Goal: Transaction & Acquisition: Purchase product/service

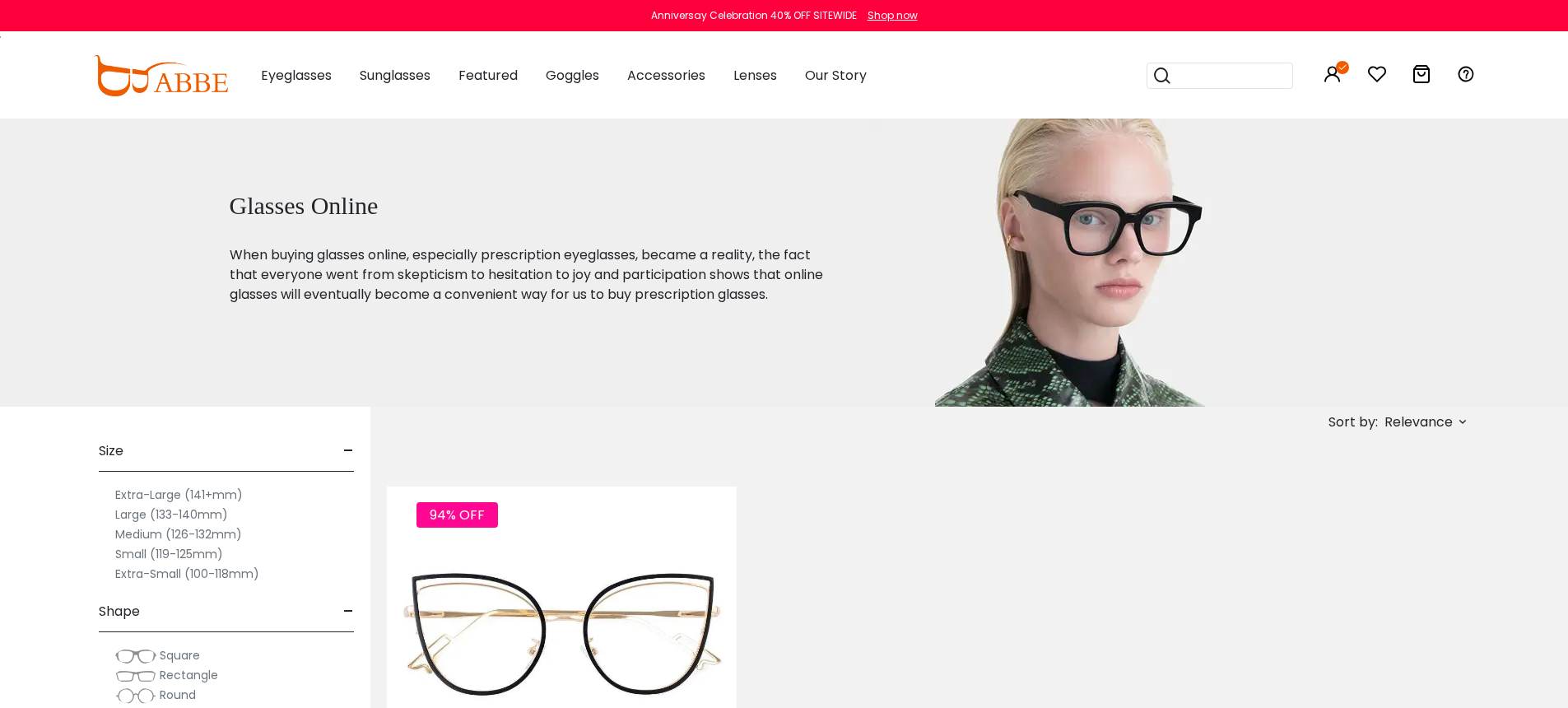
scroll to position [255, 0]
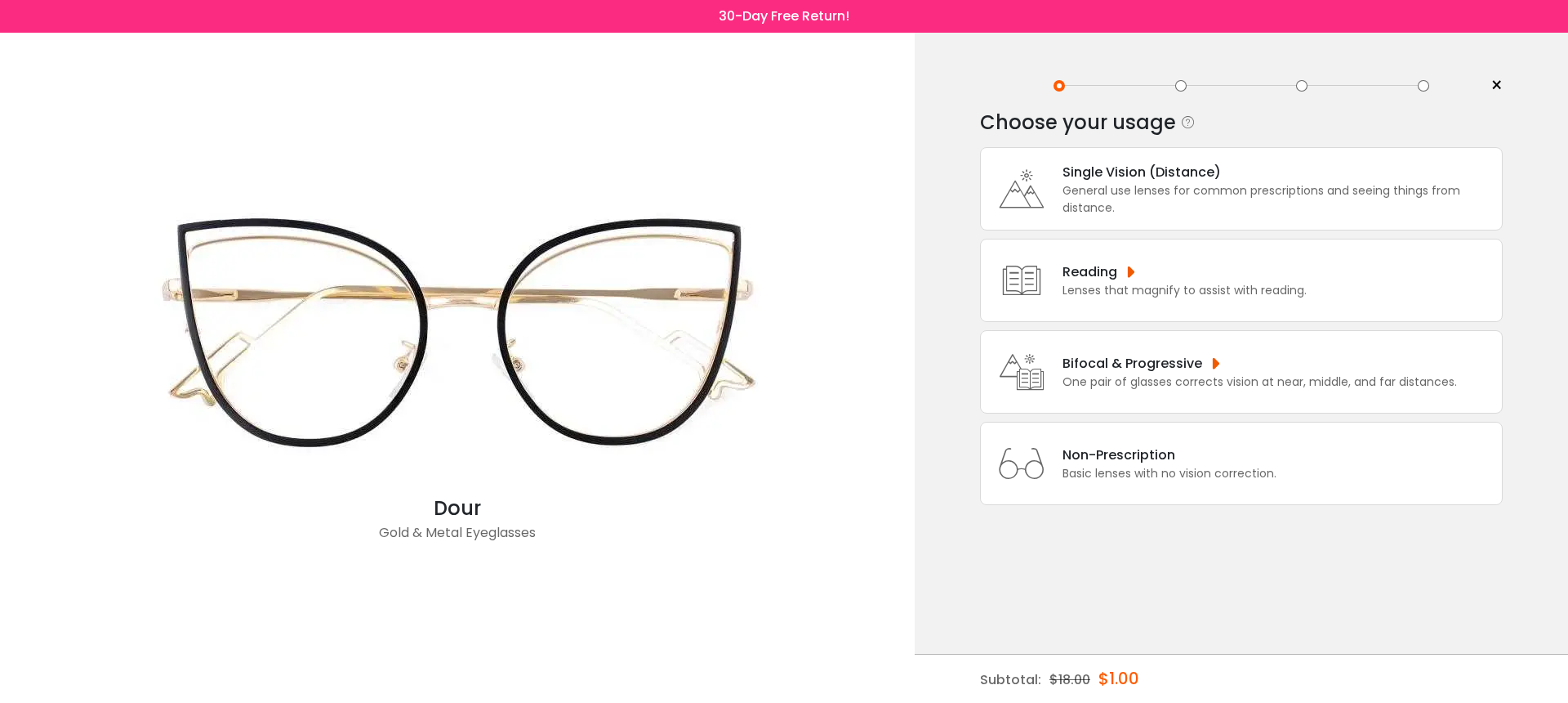
click at [1262, 465] on div "Non-Prescription" at bounding box center [1169, 455] width 214 height 21
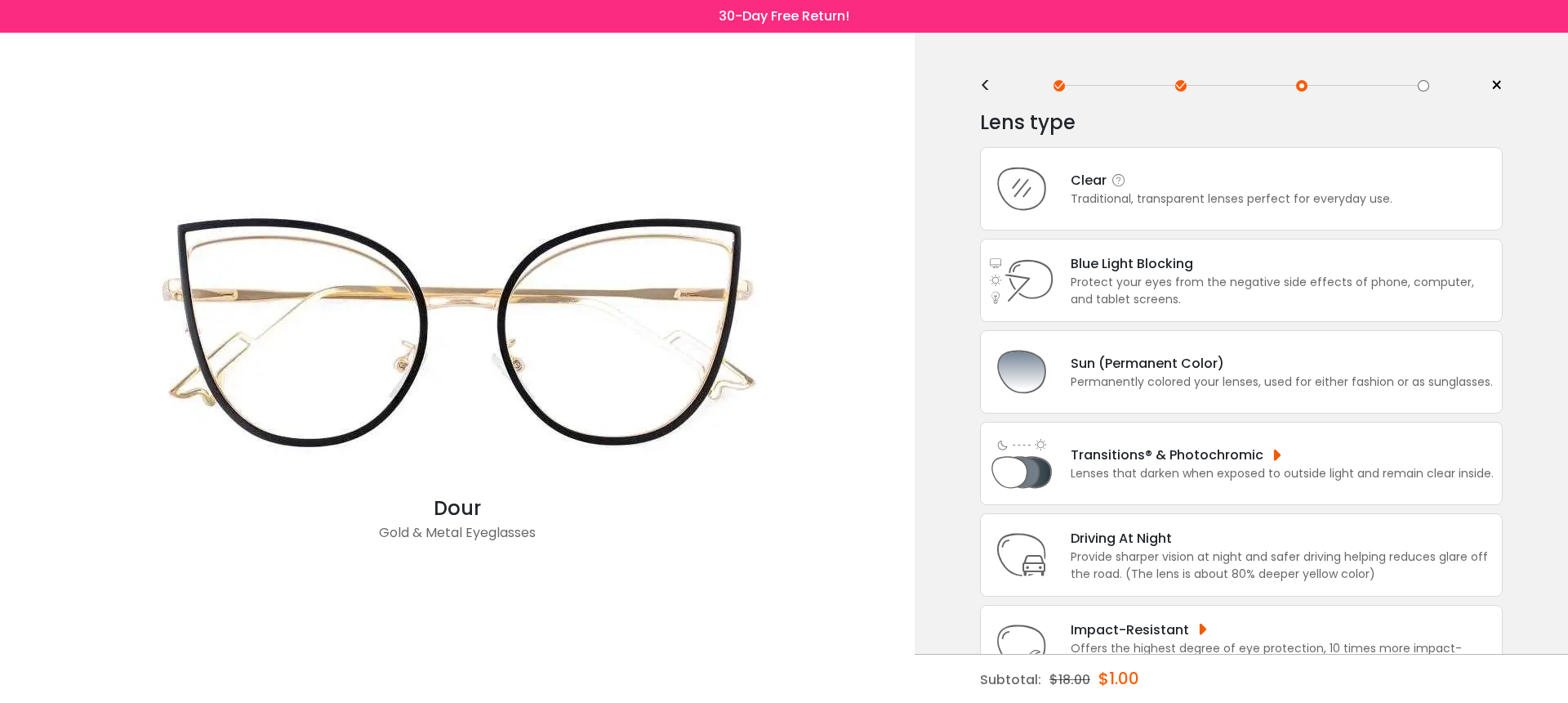
click at [1156, 196] on div "Traditional, transparent lenses perfect for everyday use." at bounding box center [1232, 199] width 322 height 17
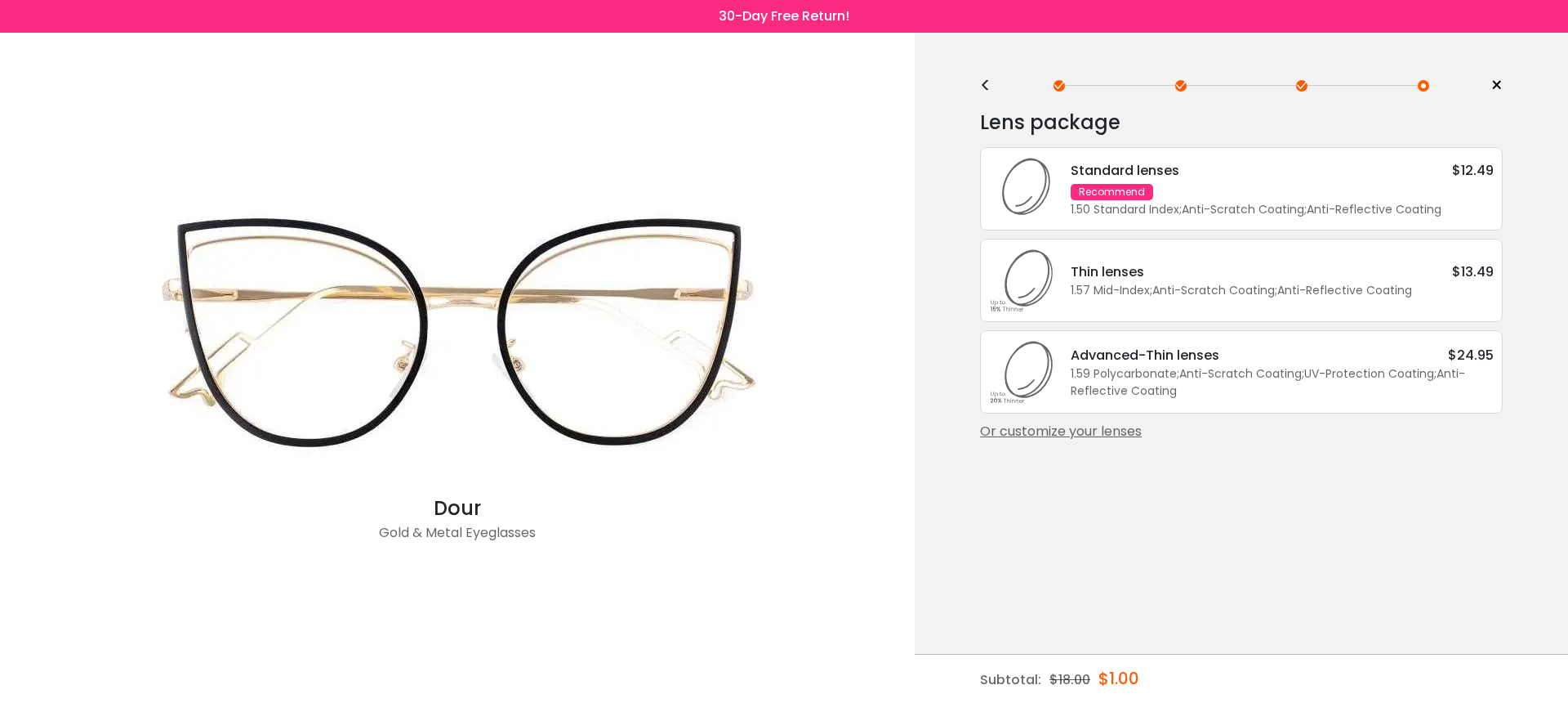
click at [1156, 196] on div "Standard lenses $12.49 Recommend 1.50 Standard Index ; Anti-Scratch Coating ; A…" at bounding box center [1274, 188] width 440 height 58
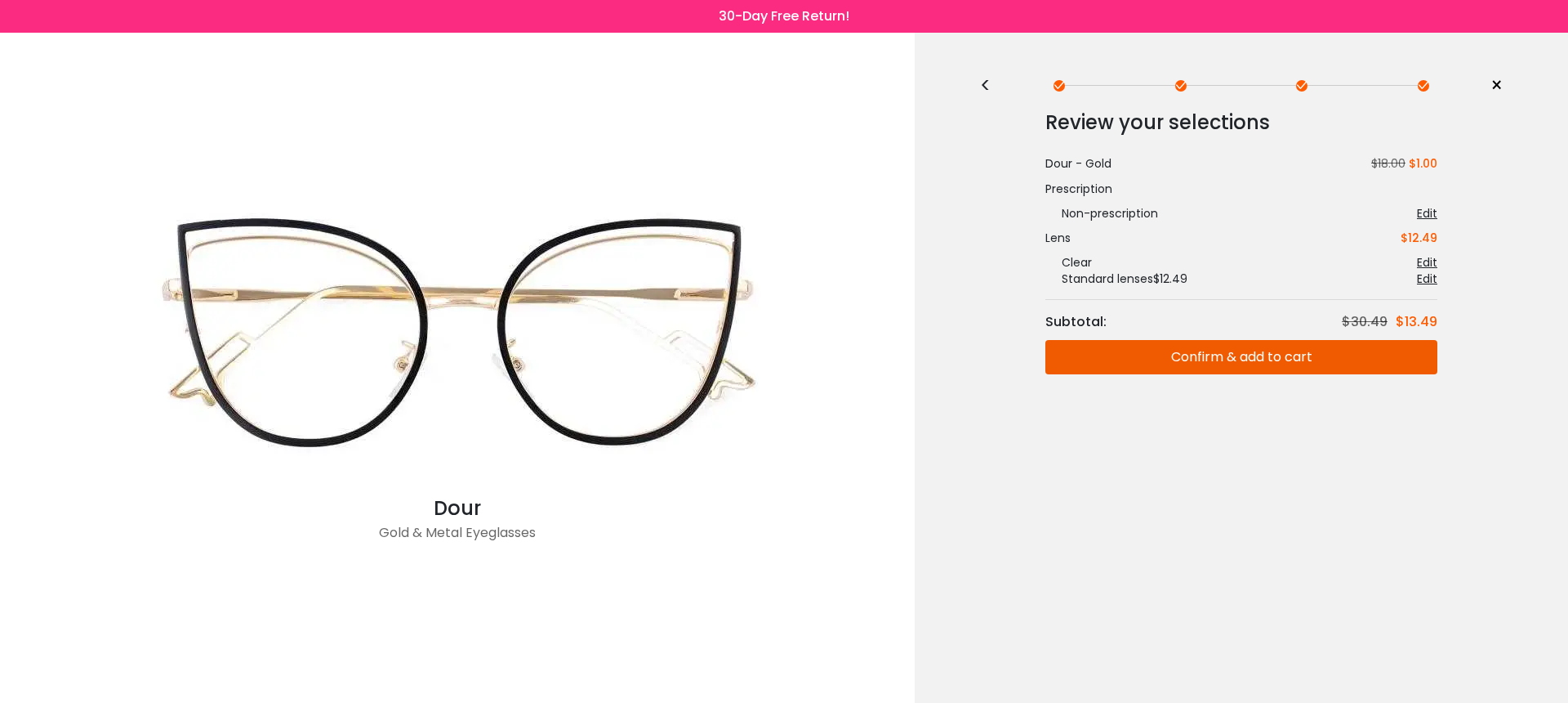
click at [1173, 361] on button "Confirm & add to cart" at bounding box center [1241, 357] width 392 height 34
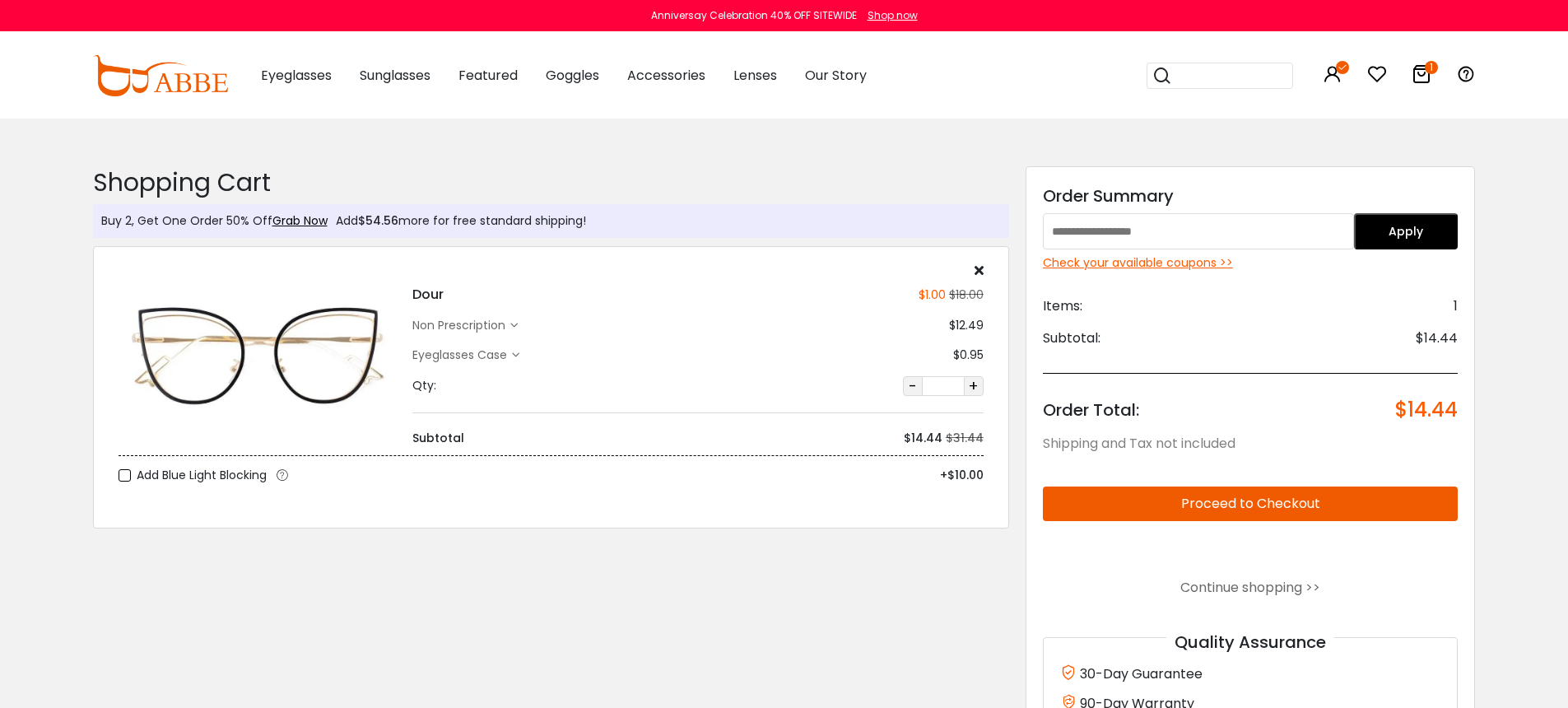
click at [1175, 228] on input "text" at bounding box center [1198, 231] width 311 height 36
click at [1175, 263] on div "Check your available coupons >>" at bounding box center [1250, 263] width 415 height 17
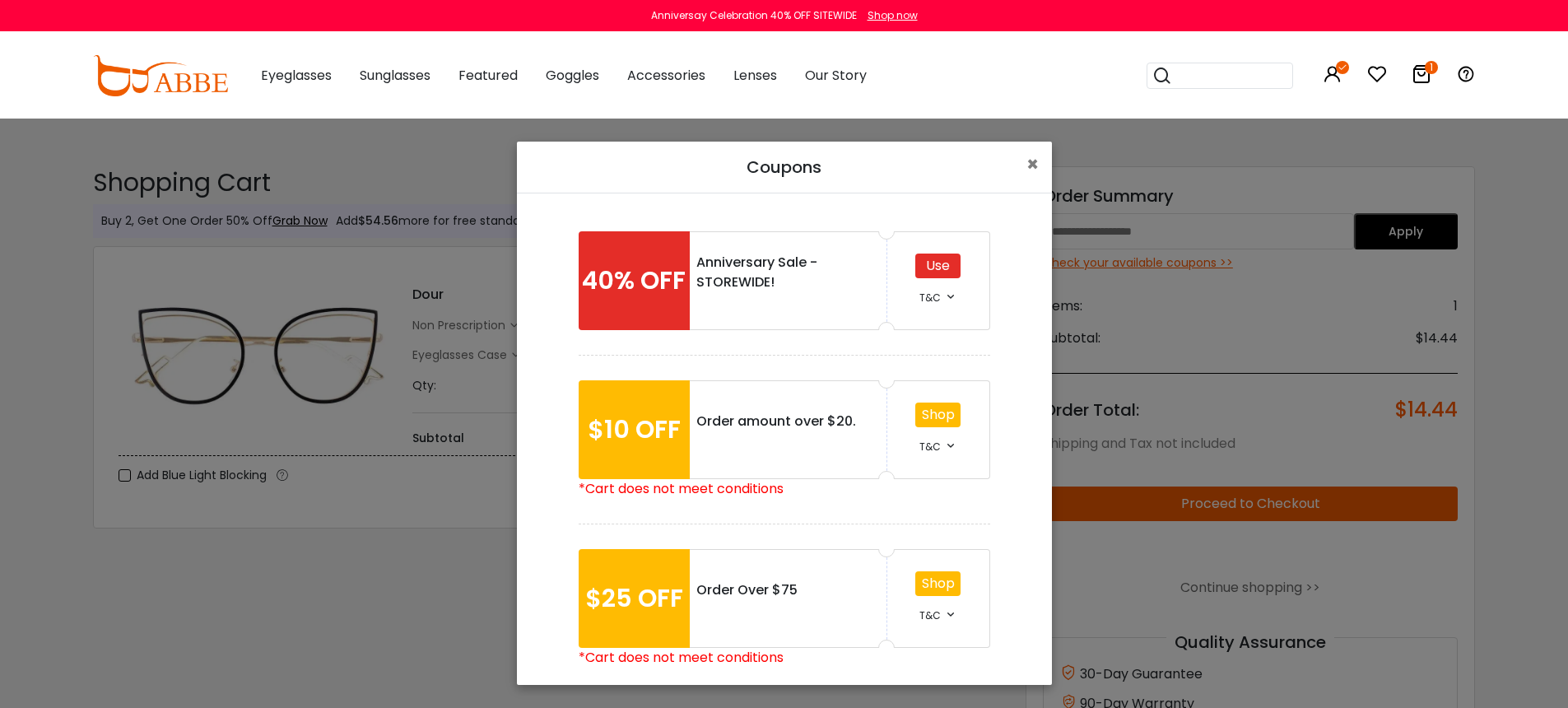
click at [940, 269] on div "Use" at bounding box center [938, 265] width 45 height 24
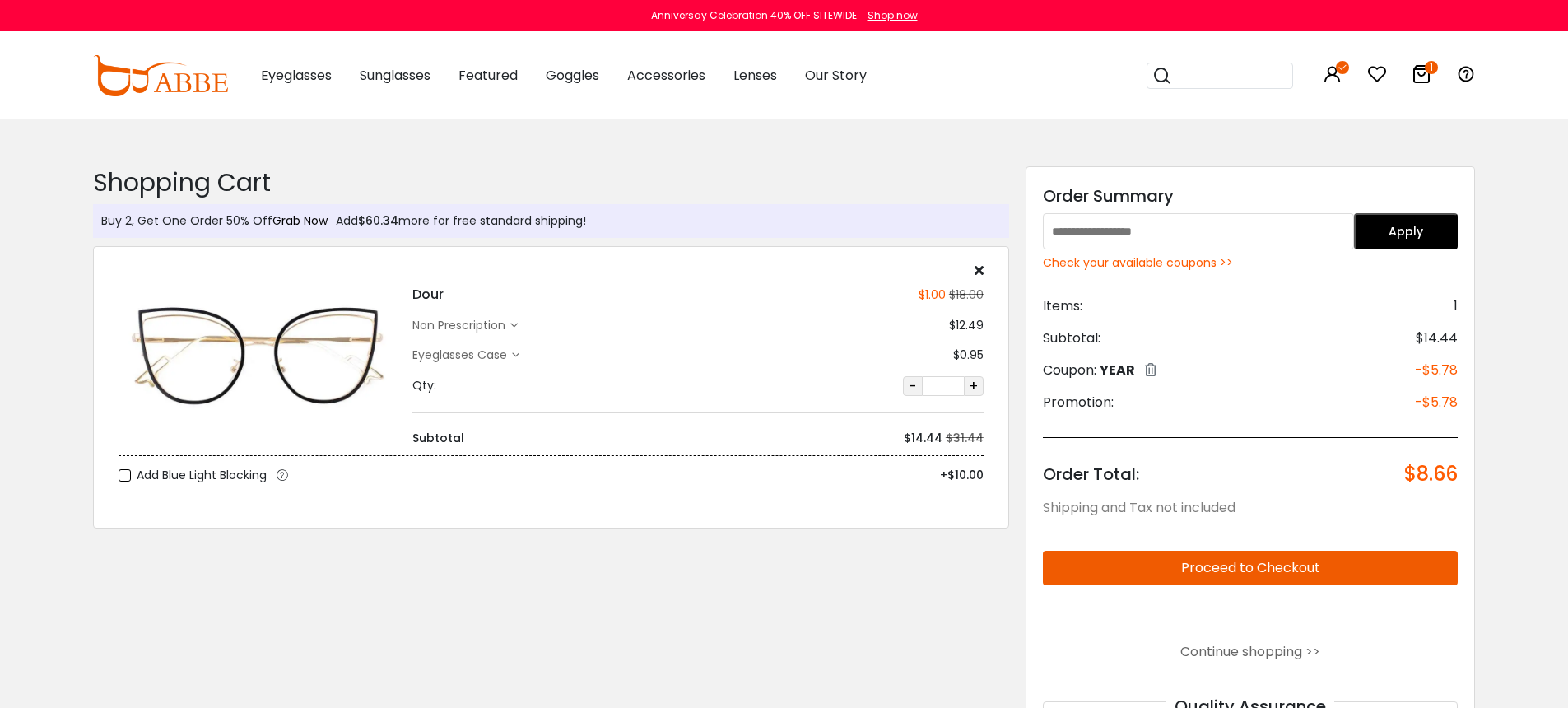
click at [513, 644] on div "Shopping Cart ( 1 ): $8.66 Shipping and Tax not included Shopping Cart Buy 2, G…" at bounding box center [551, 513] width 933 height 707
click at [319, 648] on div "Shopping Cart ( 1 ): $8.66 Shipping and Tax not included Shopping Cart Buy 2, G…" at bounding box center [551, 513] width 933 height 707
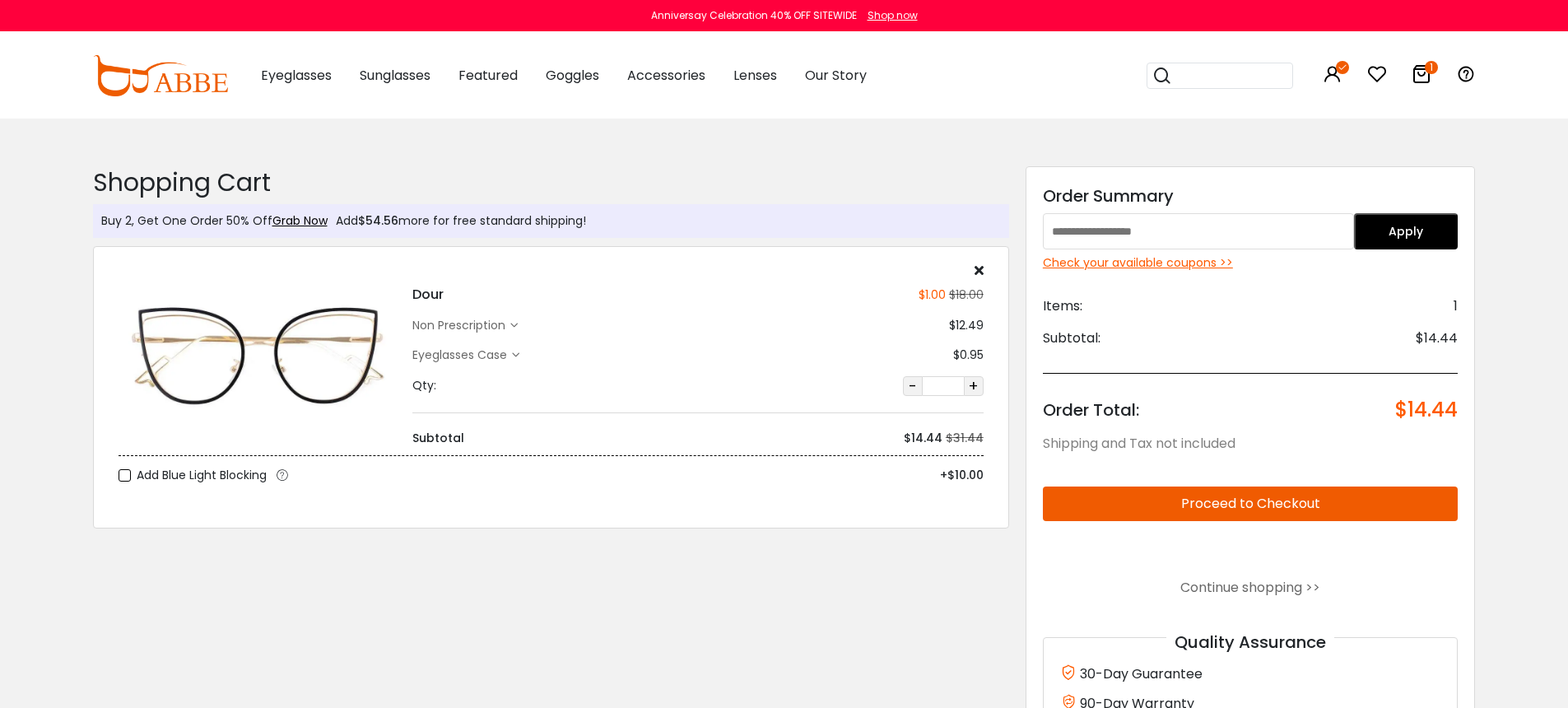
click at [1181, 264] on div "Check your available coupons >>" at bounding box center [1250, 263] width 415 height 17
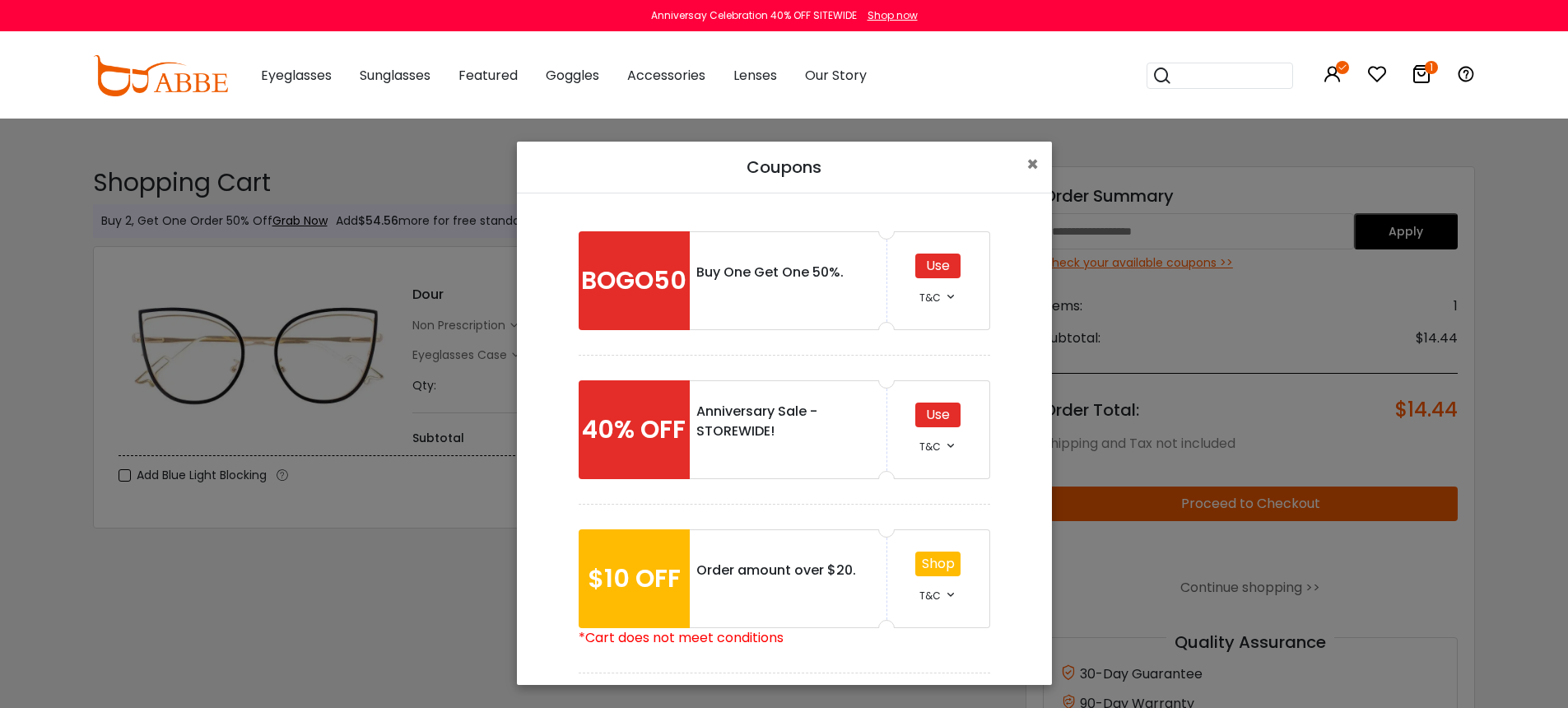
drag, startPoint x: 942, startPoint y: 411, endPoint x: 1178, endPoint y: 425, distance: 236.4
click at [942, 412] on div "Use" at bounding box center [938, 414] width 45 height 24
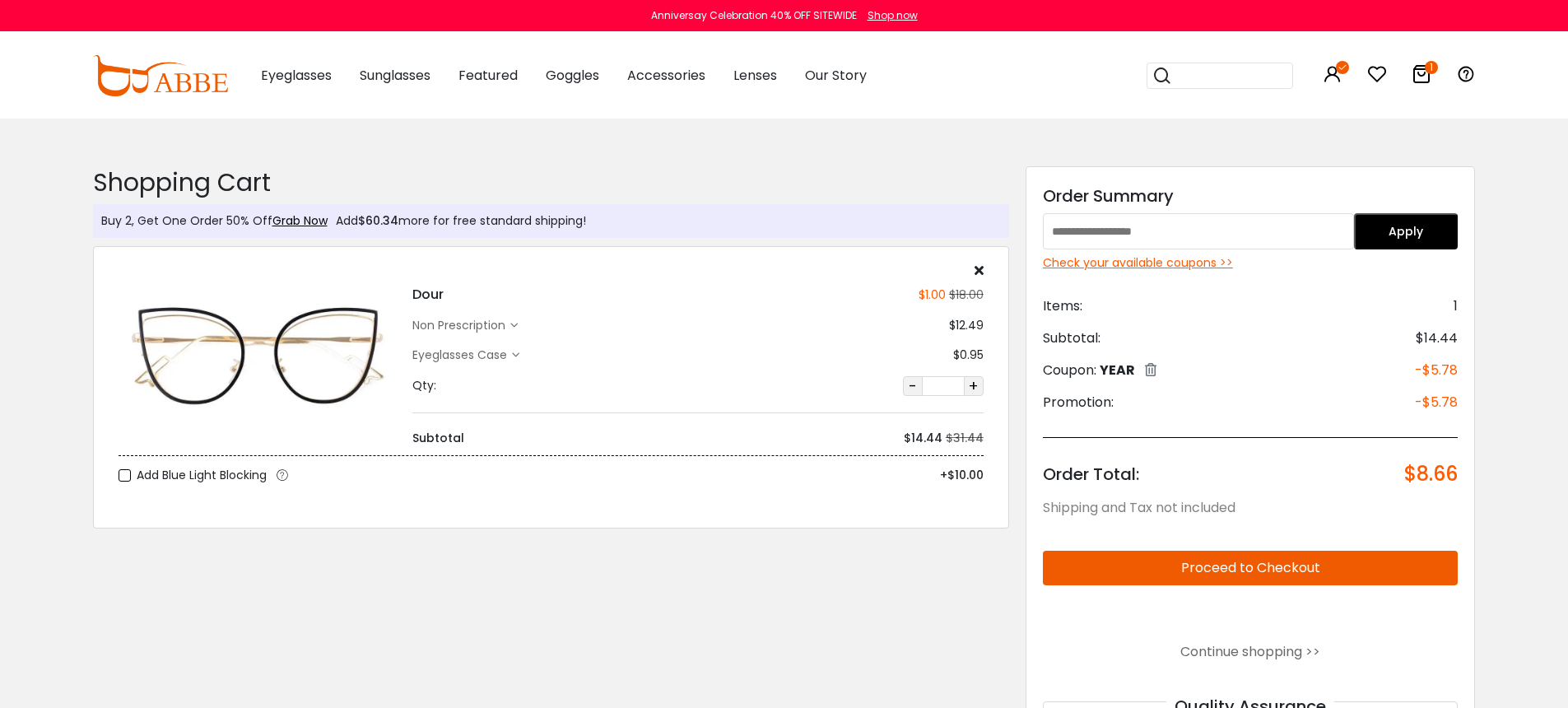
click at [783, 553] on div "Shopping Cart ( 1 ): $8.66 Shipping and Tax not included Shopping Cart Buy 2, G…" at bounding box center [551, 513] width 933 height 707
